Goal: Task Accomplishment & Management: Manage account settings

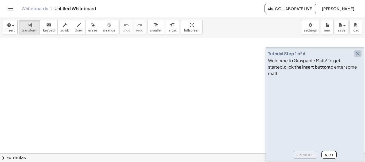
click at [360, 57] on icon "button" at bounding box center [358, 54] width 6 height 6
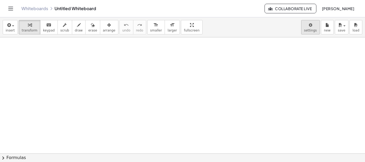
click at [307, 27] on body "Graspable Math Activities Whiteboards Classes Account v1.32.0 | Privacy policy …" at bounding box center [182, 81] width 365 height 162
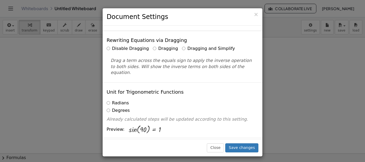
scroll to position [16, 0]
click at [182, 45] on label "Dragging and Simplify" at bounding box center [208, 48] width 53 height 6
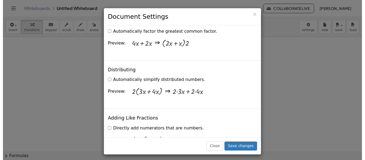
scroll to position [386, 0]
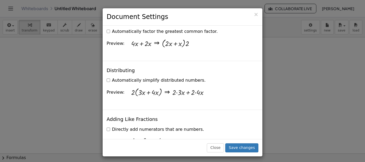
click at [113, 78] on label "Automatically simplify distributed numbers." at bounding box center [156, 81] width 99 height 6
click at [236, 146] on button "Save changes" at bounding box center [242, 148] width 33 height 9
